Goal: Check status: Check status

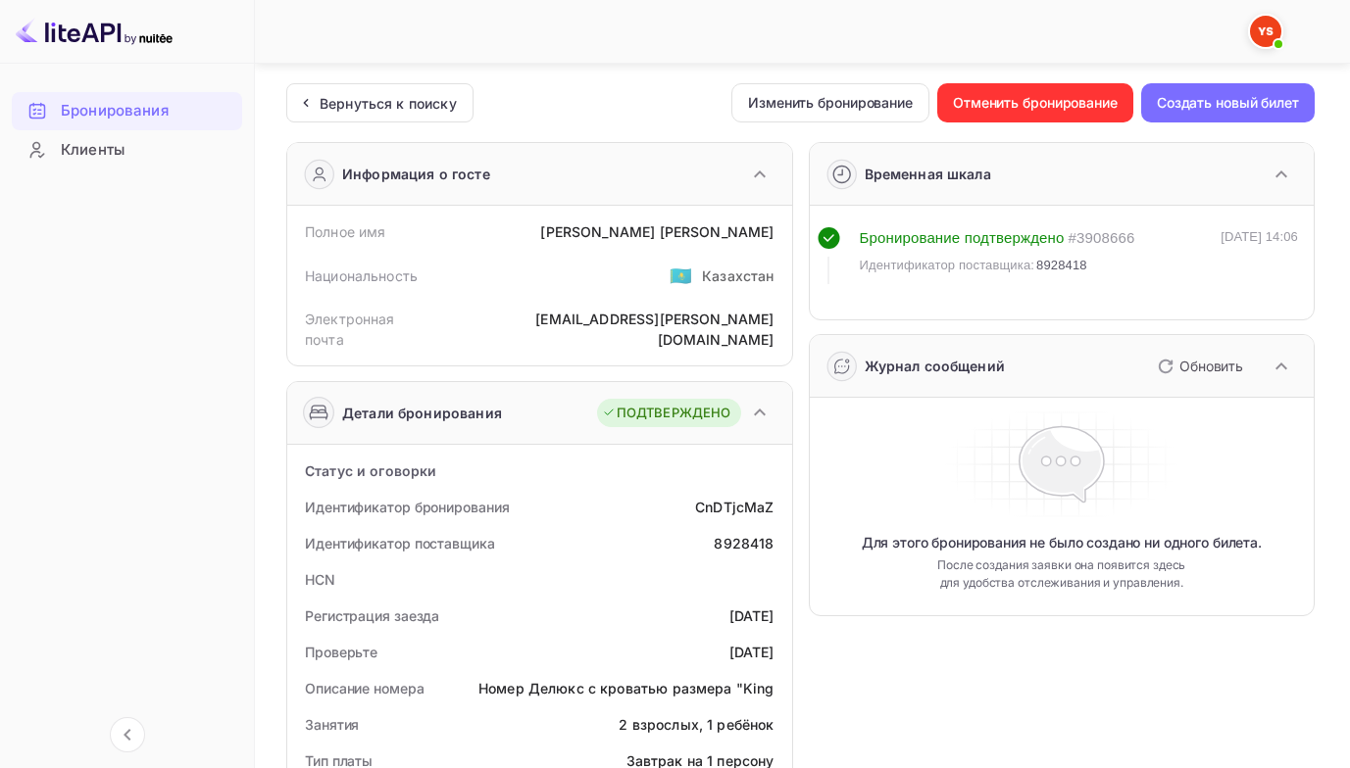
scroll to position [860, 0]
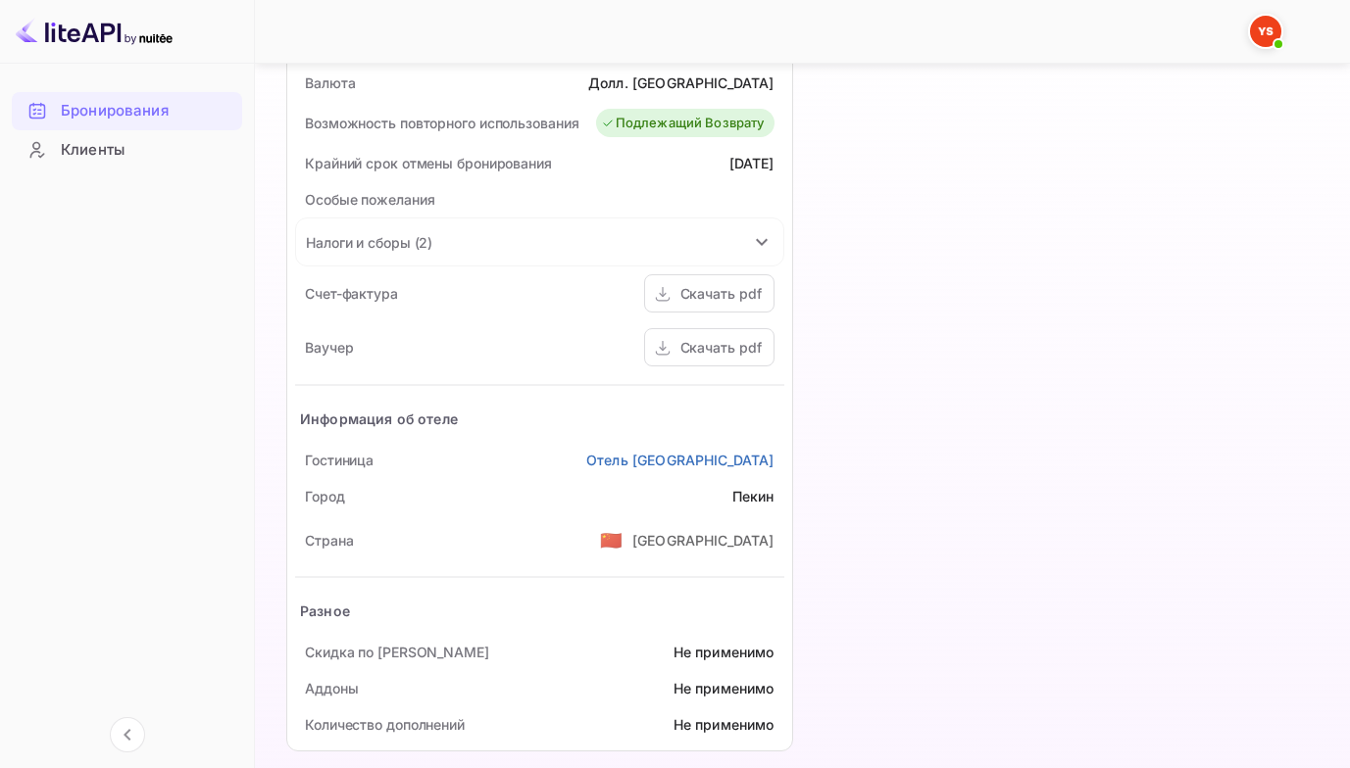
click at [153, 115] on ya-tr-span "Бронирования" at bounding box center [115, 111] width 108 height 23
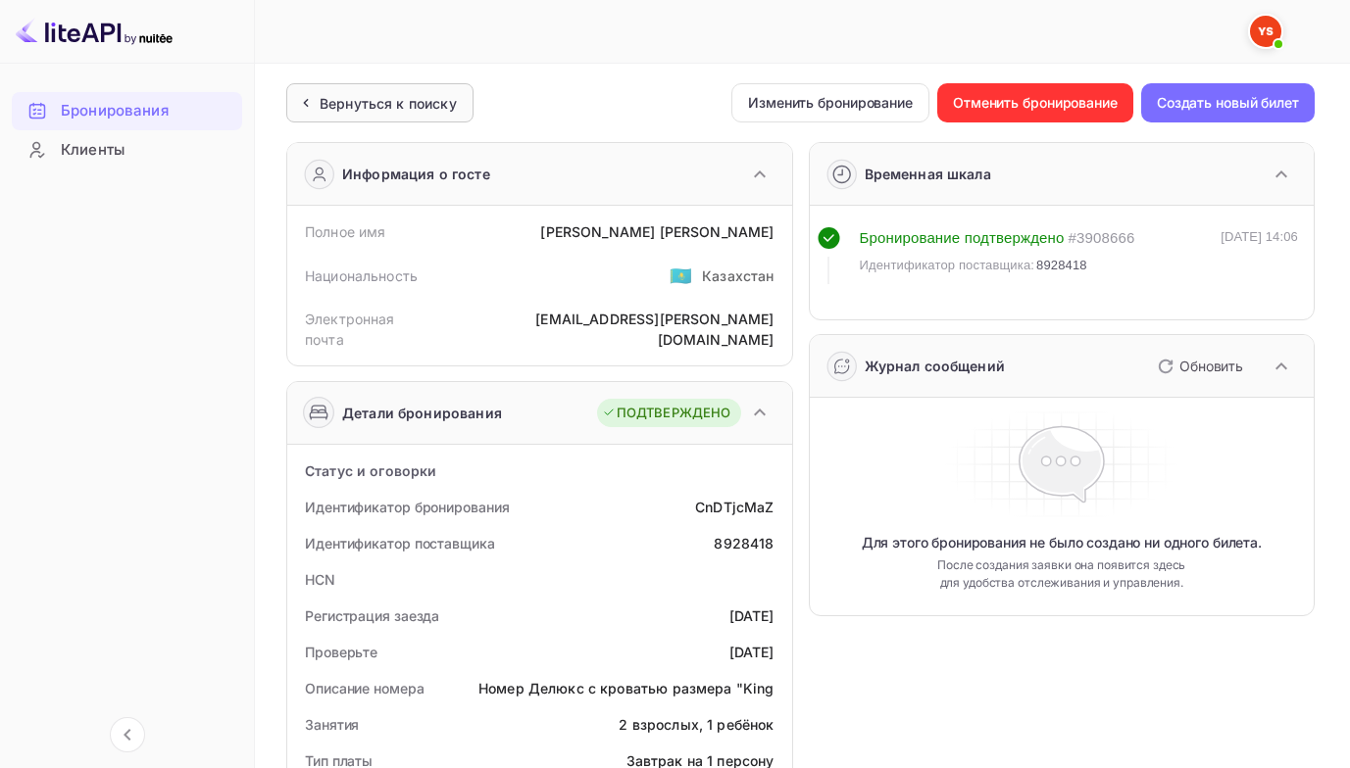
click at [361, 93] on div "Вернуться к поиску" at bounding box center [388, 103] width 137 height 21
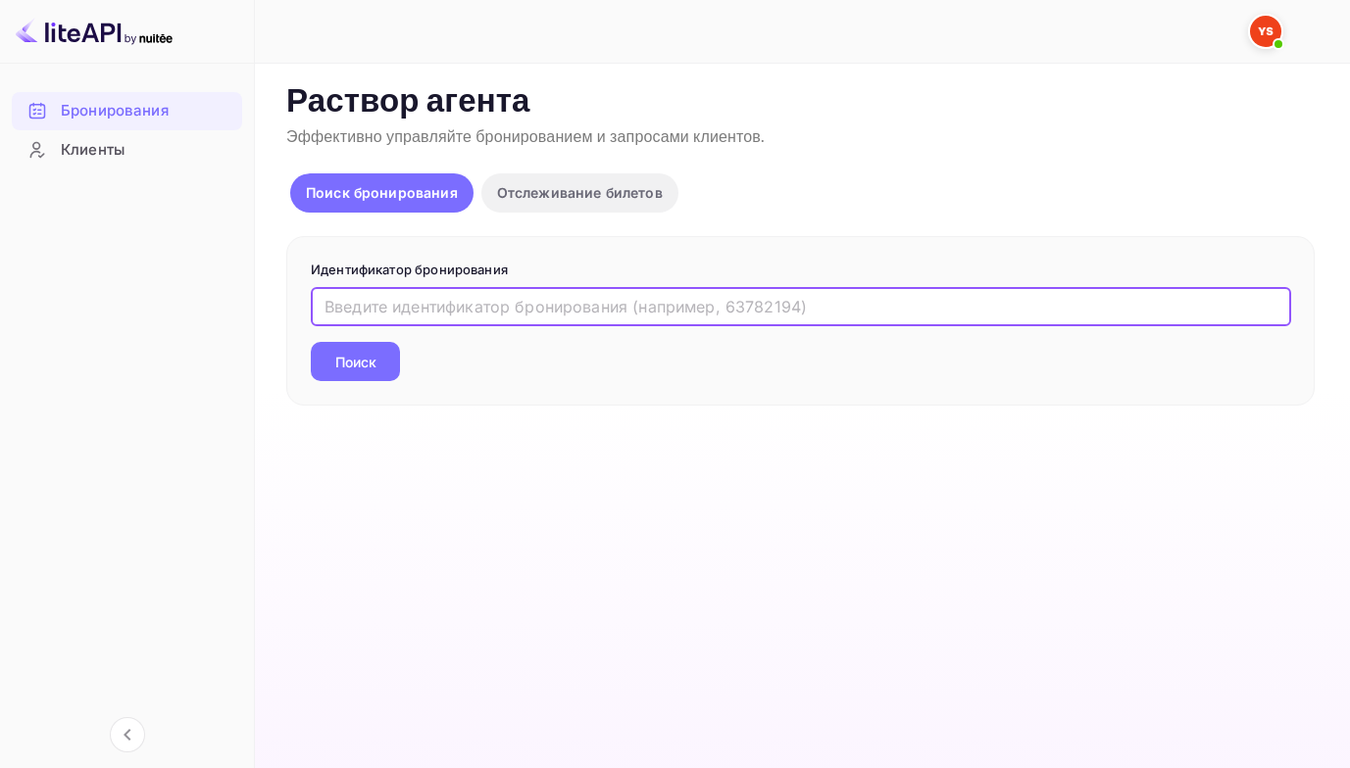
click at [382, 290] on input "text" at bounding box center [801, 306] width 980 height 39
paste input "8880088"
click at [311, 342] on button "Поиск" at bounding box center [355, 361] width 89 height 39
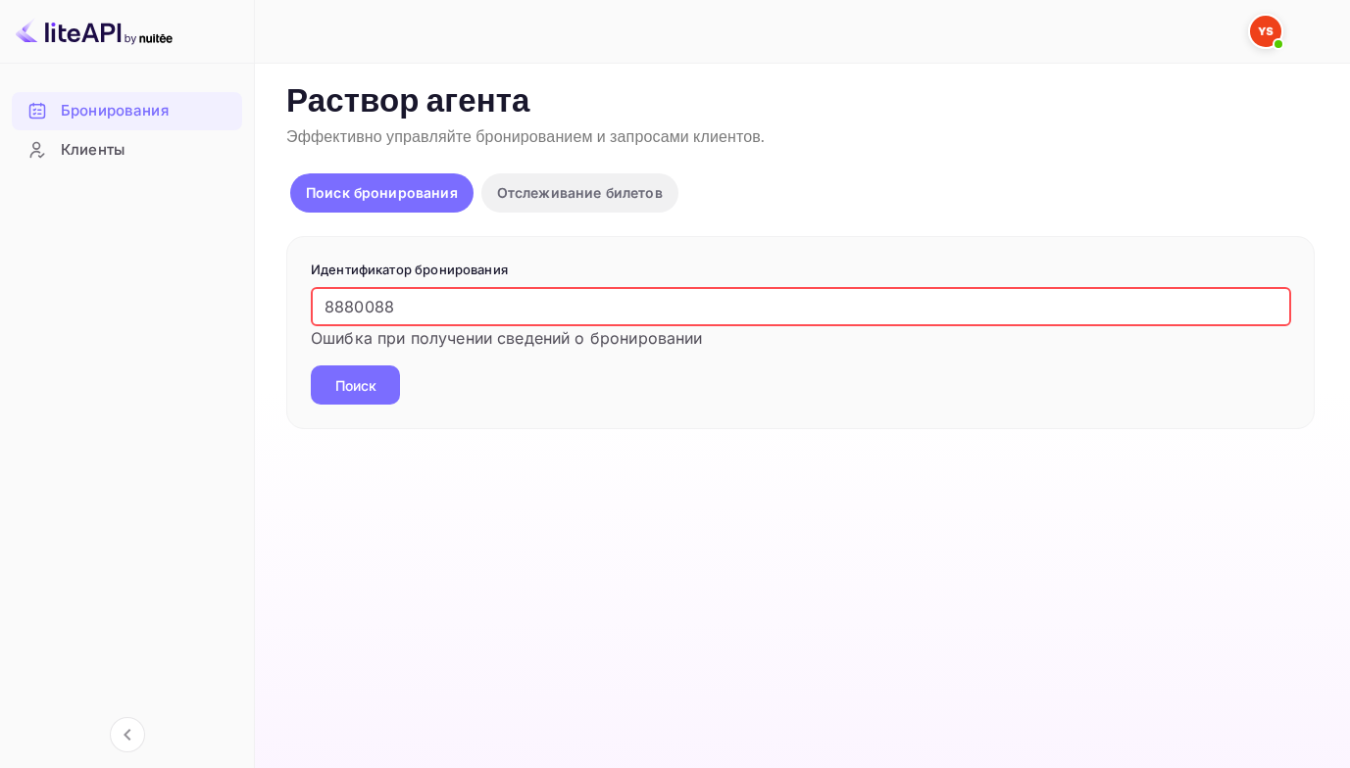
click at [321, 308] on input "8880088" at bounding box center [801, 306] width 980 height 39
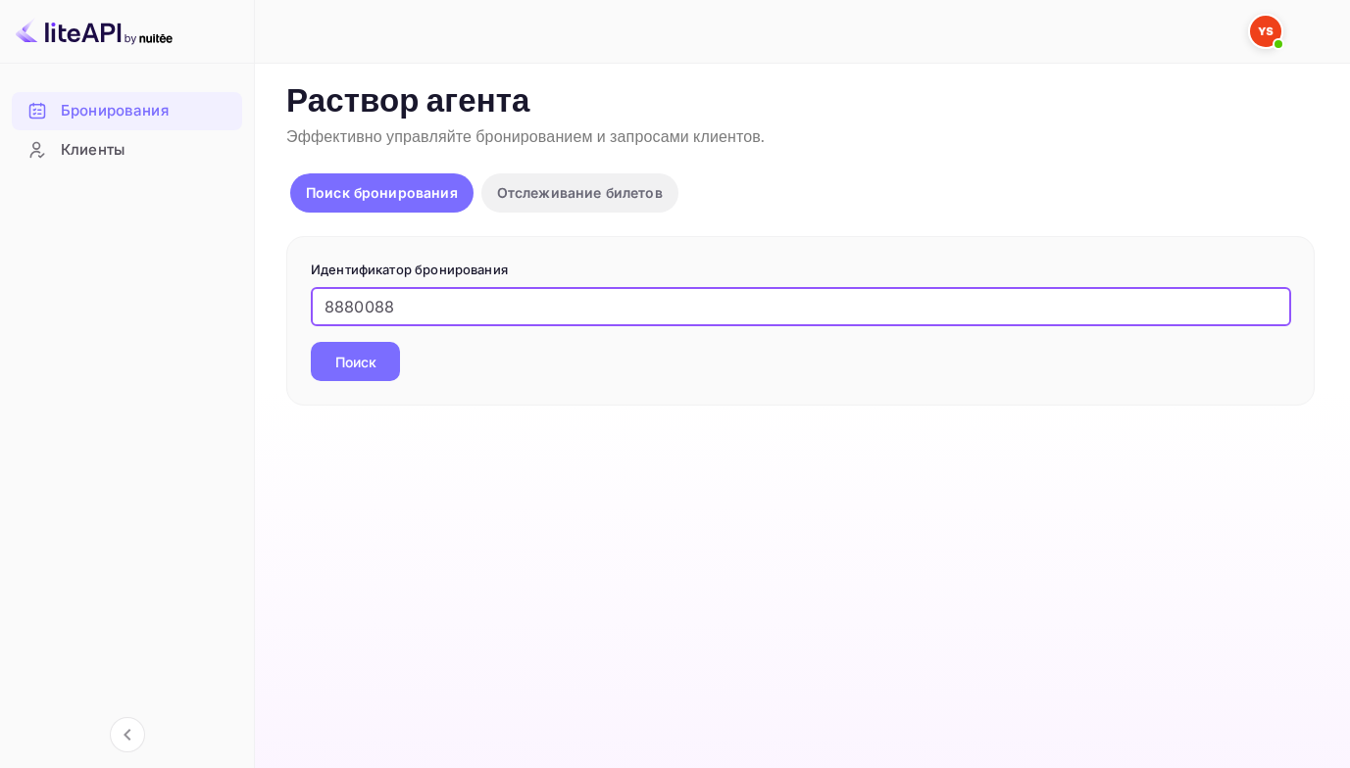
type input "8880088"
click at [311, 342] on button "Поиск" at bounding box center [355, 361] width 89 height 39
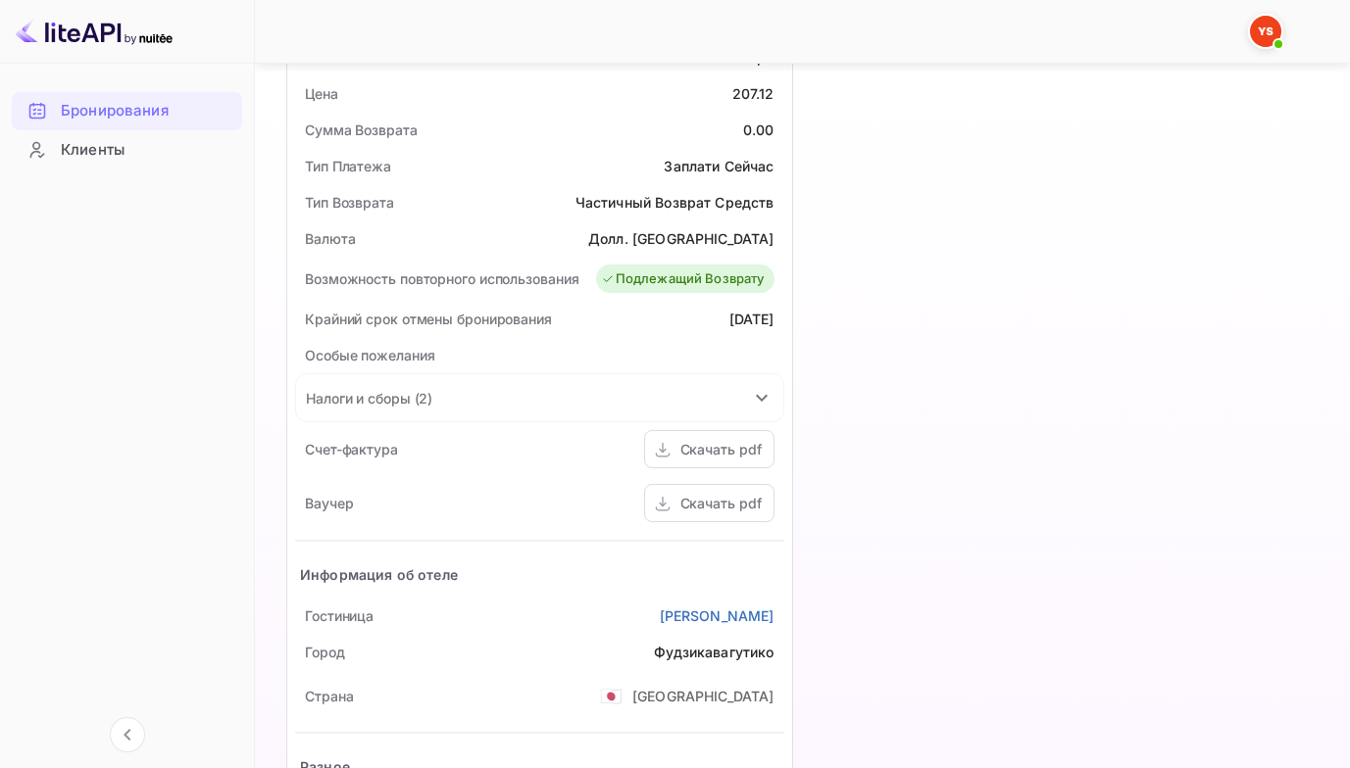
scroll to position [784, 0]
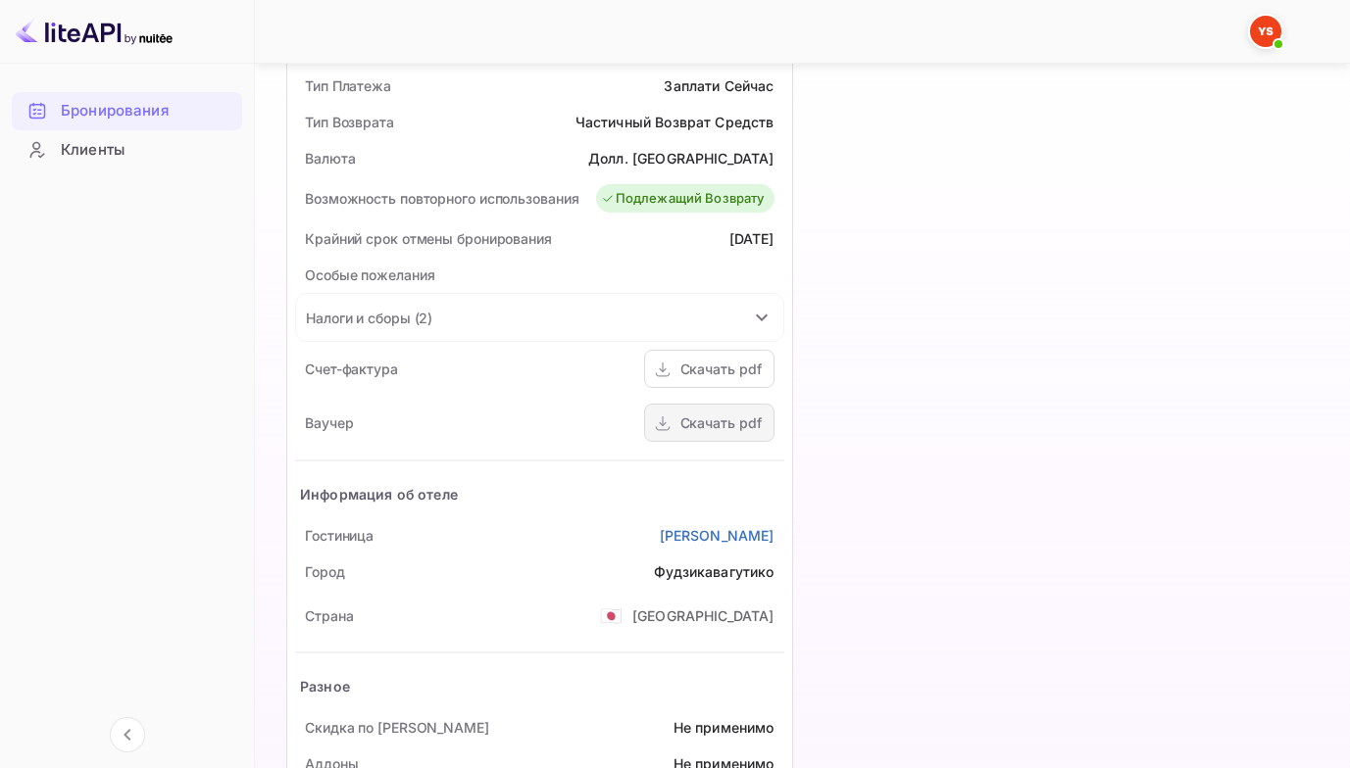
click at [694, 423] on ya-tr-span "Скачать pdf" at bounding box center [720, 423] width 81 height 17
